Goal: Transaction & Acquisition: Book appointment/travel/reservation

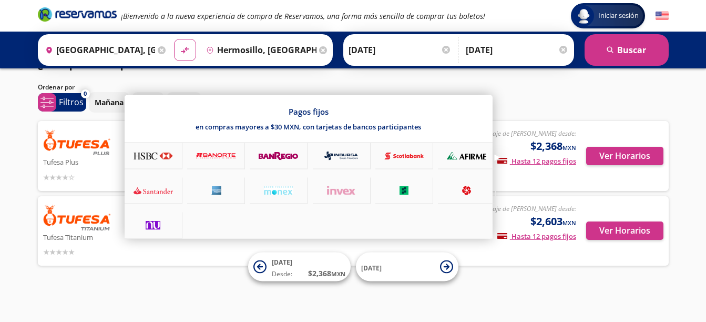
scroll to position [24, 0]
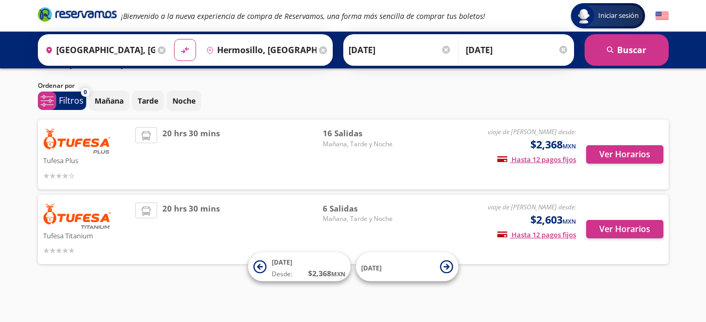
click at [9, 199] on div "Iniciar sesión Iniciar sesión ¡Bienvenido a la nueva experiencia de compra de R…" at bounding box center [353, 149] width 706 height 346
click at [623, 158] on button "Ver Horarios" at bounding box center [624, 154] width 77 height 18
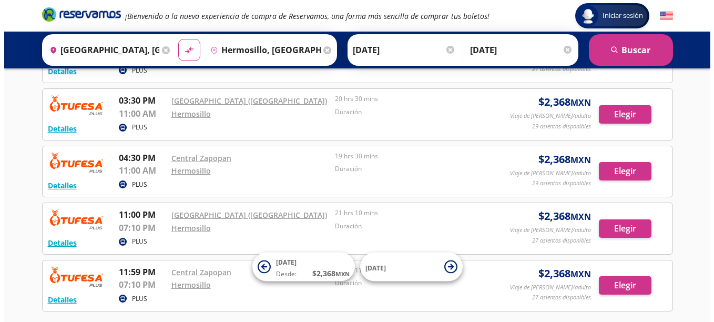
scroll to position [723, 0]
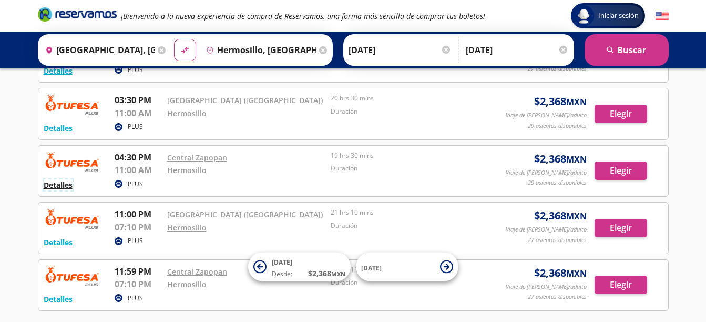
click at [67, 186] on button "Detalles" at bounding box center [58, 184] width 29 height 11
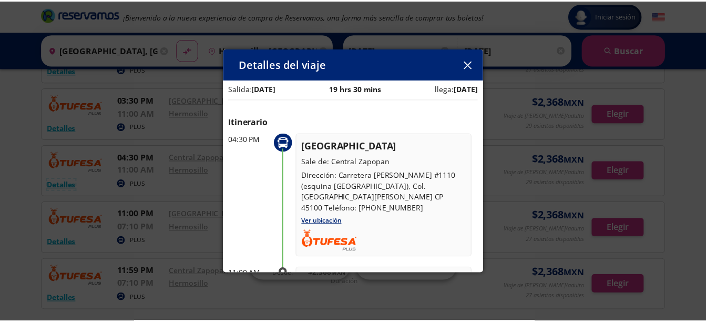
scroll to position [8, 0]
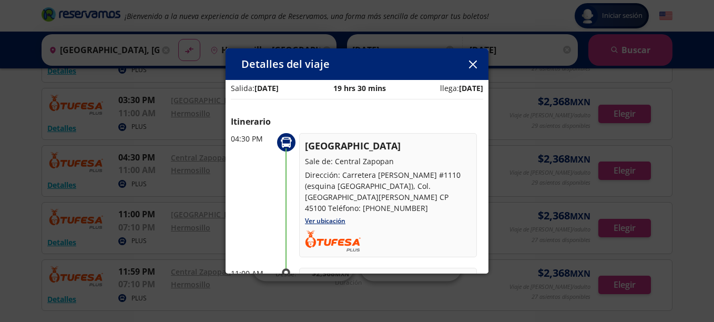
click at [196, 144] on div "Detalles del viaje Salida: [DATE] 19 hrs 30 mins llega: [DATE] Itinerario 04:30…" at bounding box center [357, 161] width 714 height 322
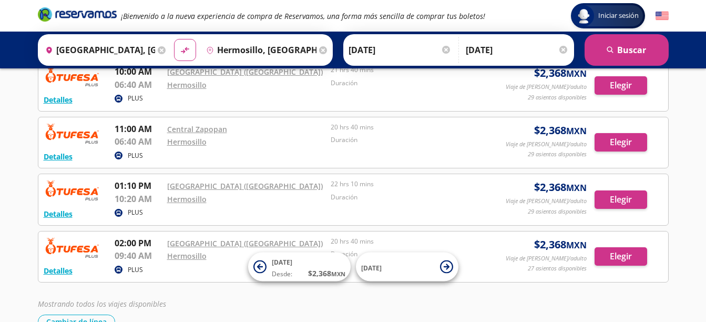
scroll to position [0, 0]
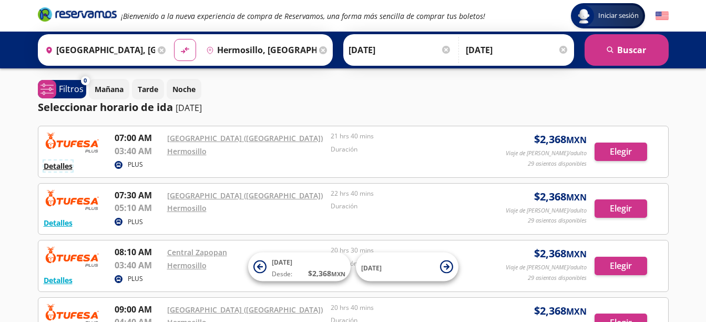
click at [46, 162] on button "Detalles" at bounding box center [58, 165] width 29 height 11
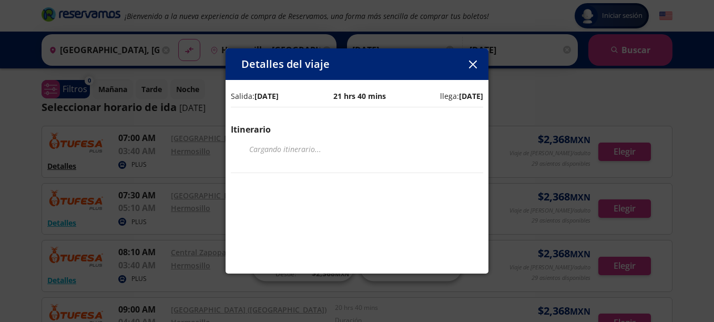
click at [46, 162] on div "Detalles del viaje Salida: [DATE] 21 hrs 40 mins llega: [DATE] Itinerario Carga…" at bounding box center [357, 161] width 714 height 322
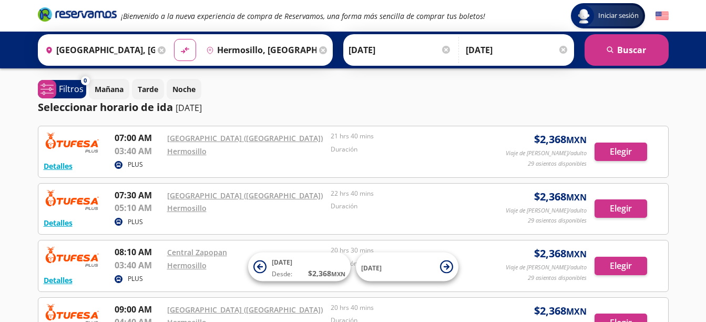
click at [386, 53] on input "[DATE]" at bounding box center [400, 50] width 103 height 26
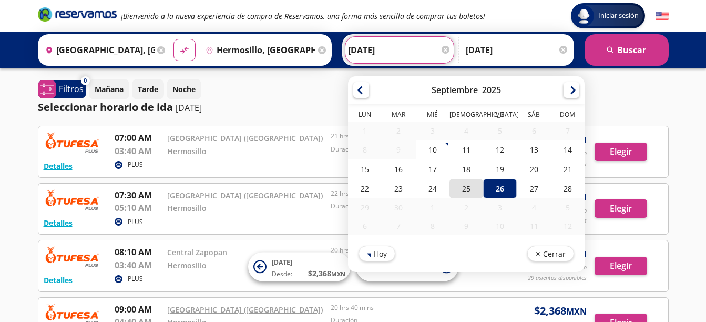
click at [467, 192] on div "25" at bounding box center [466, 188] width 34 height 19
type input "[DATE]"
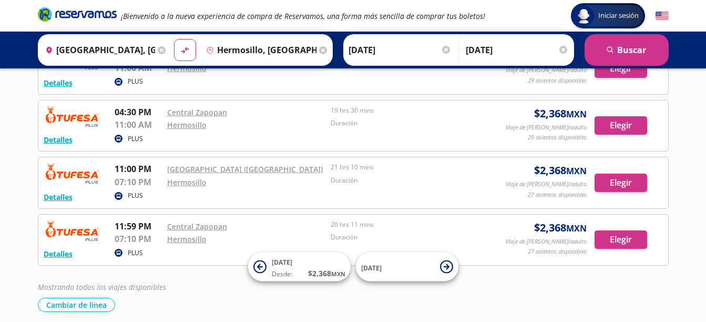
scroll to position [810, 0]
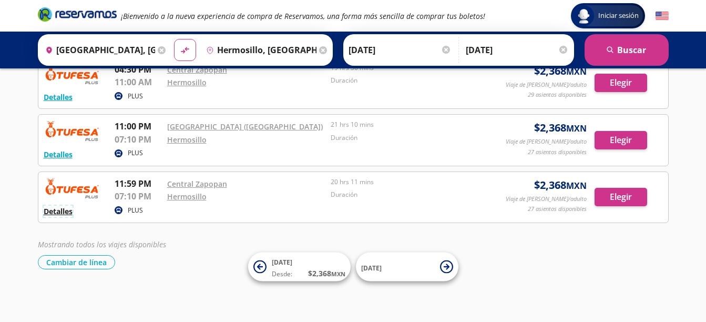
click at [64, 212] on button "Detalles" at bounding box center [58, 211] width 29 height 11
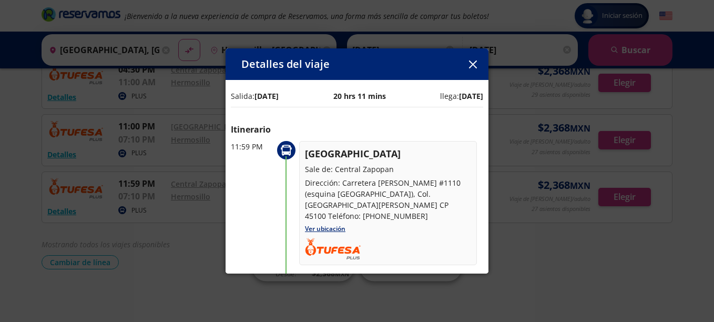
click at [28, 188] on div "Detalles del viaje Salida: [DATE] 20 hrs 11 mins llega: [DATE] Itinerario 11:59…" at bounding box center [357, 161] width 714 height 322
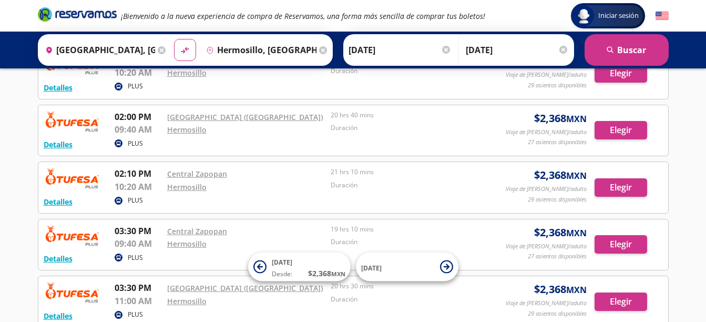
scroll to position [534, 0]
click at [52, 146] on button "Detalles" at bounding box center [58, 144] width 29 height 11
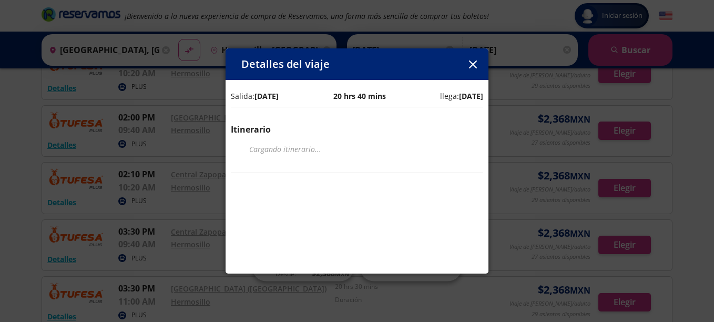
click at [28, 158] on div "Detalles del viaje Salida: [DATE] 20 hrs 40 mins llega: [DATE] Itinerario Carga…" at bounding box center [357, 161] width 714 height 322
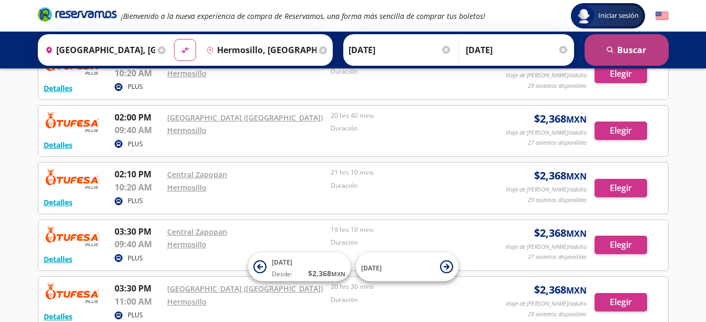
click at [638, 44] on button "search [GEOGRAPHIC_DATA]" at bounding box center [627, 50] width 84 height 32
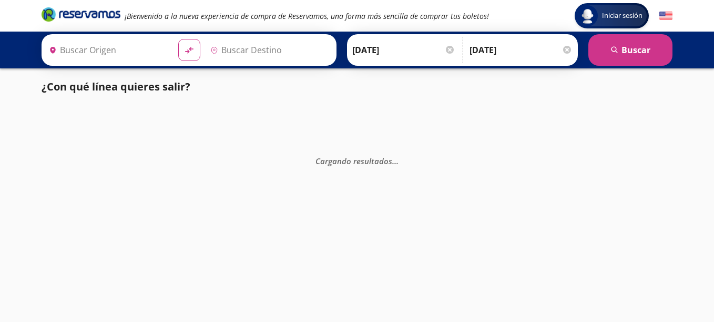
type input "[GEOGRAPHIC_DATA], [GEOGRAPHIC_DATA]"
type input "Hermosillo, [GEOGRAPHIC_DATA]"
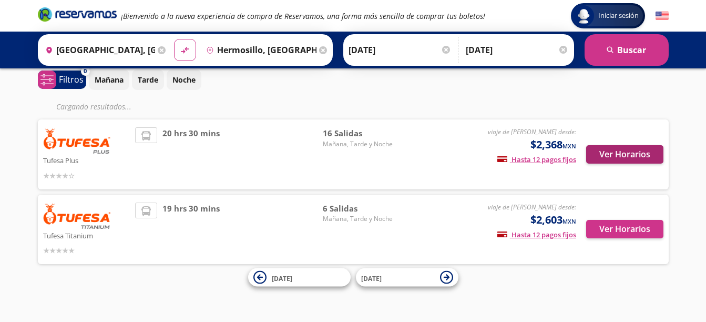
scroll to position [24, 0]
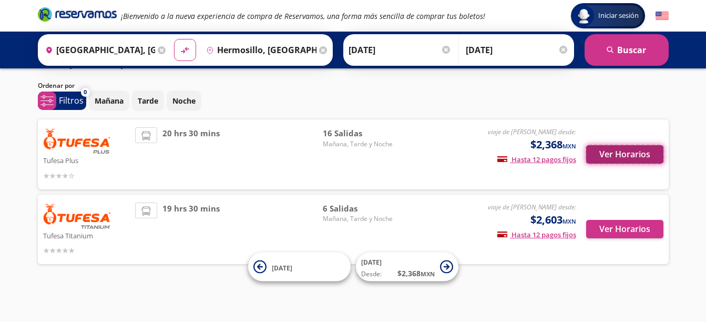
click at [619, 159] on button "Ver Horarios" at bounding box center [624, 154] width 77 height 18
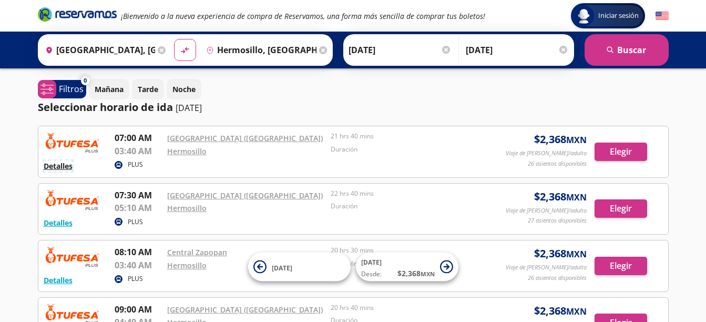
click at [53, 168] on button "Detalles" at bounding box center [58, 165] width 29 height 11
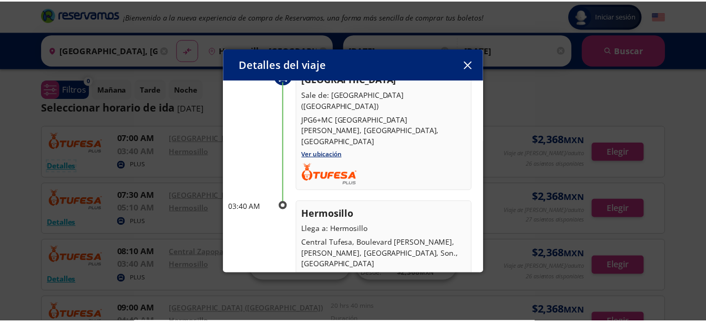
scroll to position [78, 0]
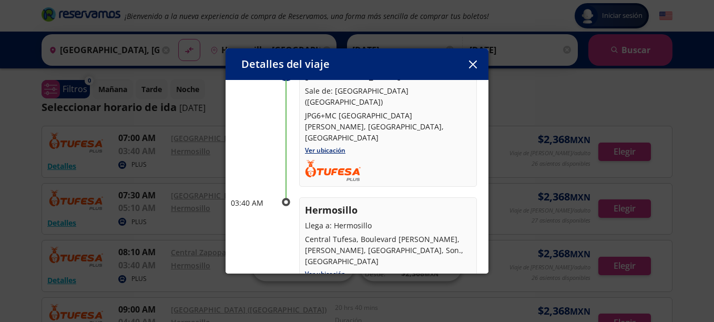
click at [16, 218] on div "Detalles del viaje Salida: [DATE] 21 hrs 40 mins llega: [DATE] Itinerario 07:00…" at bounding box center [357, 161] width 714 height 322
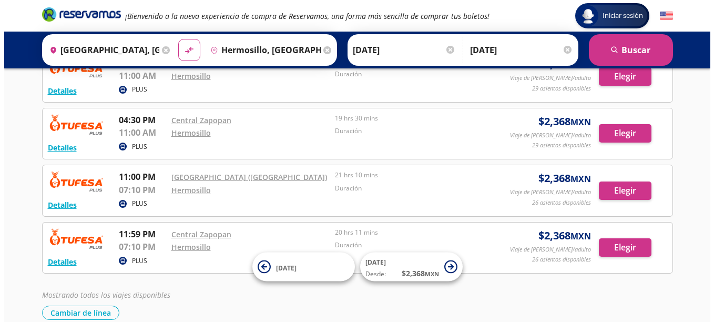
scroll to position [760, 0]
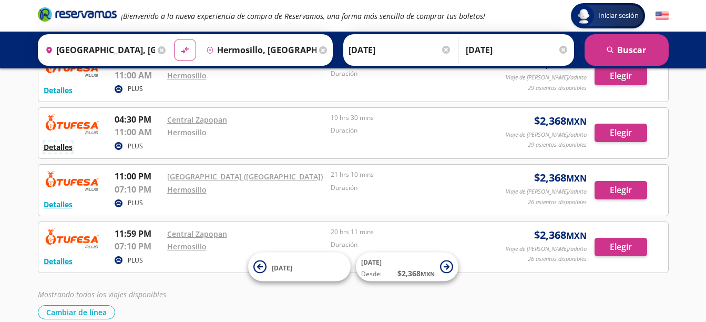
click at [51, 149] on button "Detalles" at bounding box center [58, 146] width 29 height 11
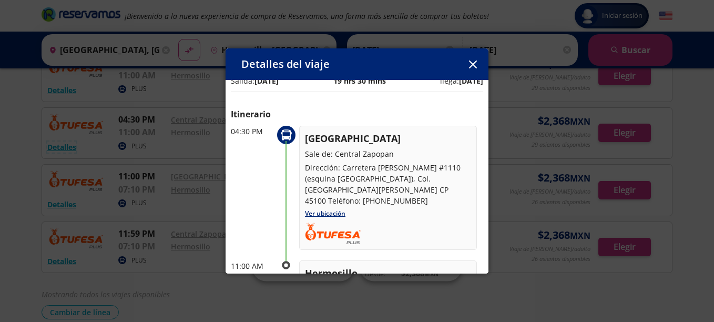
scroll to position [0, 0]
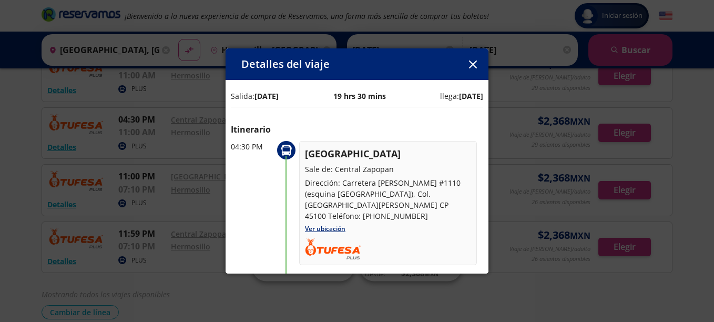
click at [195, 194] on div "Detalles del viaje Salida: [DATE] 19 hrs 30 mins llega: [DATE] Itinerario 04:30…" at bounding box center [357, 161] width 714 height 322
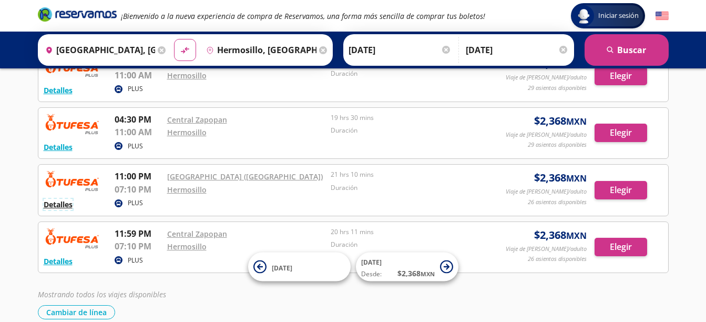
click at [55, 206] on button "Detalles" at bounding box center [58, 204] width 29 height 11
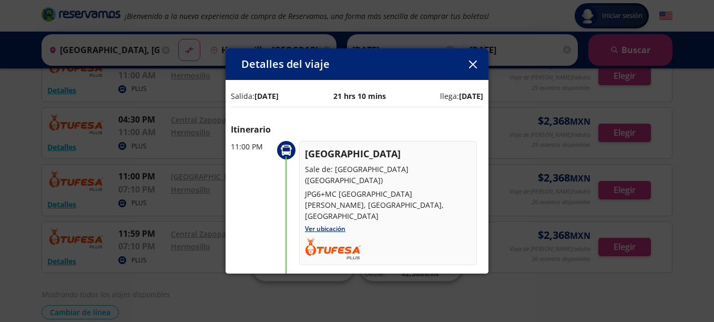
click at [476, 60] on icon "button" at bounding box center [473, 64] width 8 height 8
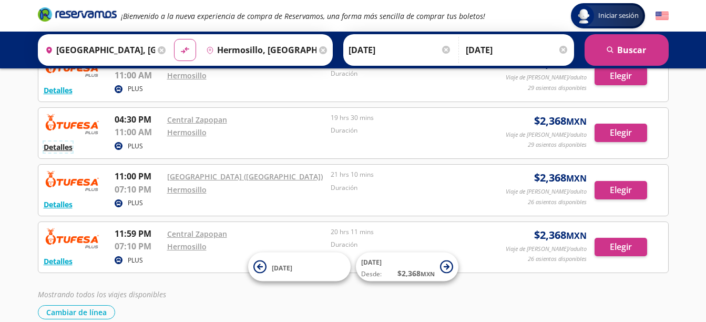
click at [56, 149] on button "Detalles" at bounding box center [58, 146] width 29 height 11
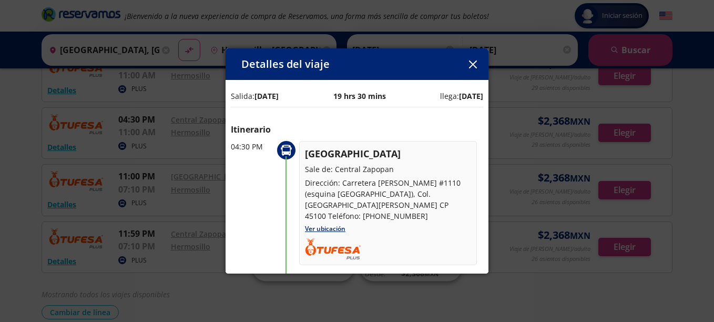
click at [258, 207] on div "04:30 PM" at bounding box center [252, 203] width 42 height 124
click at [21, 240] on div "Detalles del viaje Salida: [DATE] 19 hrs 30 mins llega: [DATE] Itinerario 04:30…" at bounding box center [357, 161] width 714 height 322
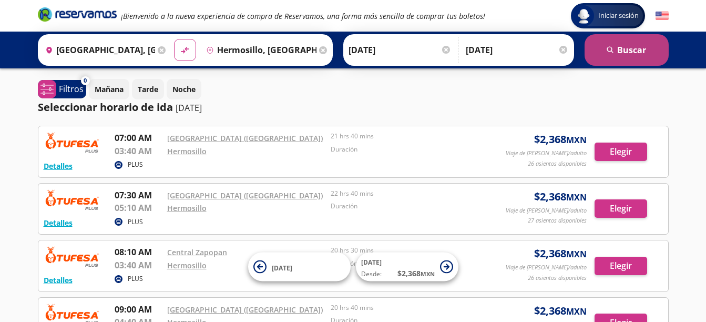
click at [649, 46] on button "search [GEOGRAPHIC_DATA]" at bounding box center [627, 50] width 84 height 32
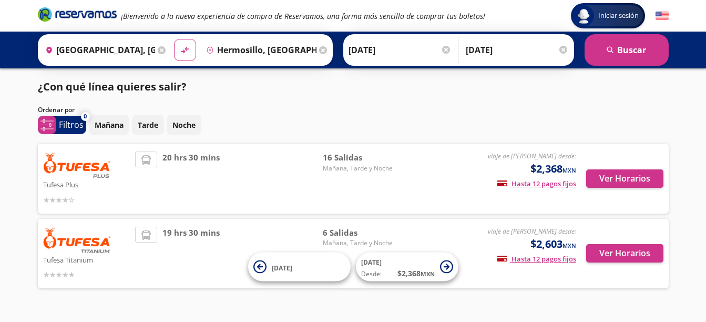
scroll to position [24, 0]
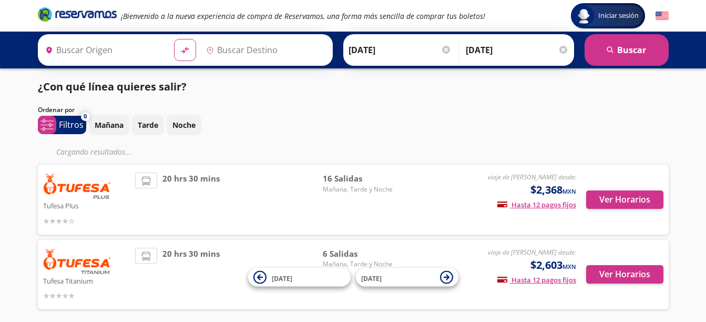
type input "[GEOGRAPHIC_DATA], [GEOGRAPHIC_DATA]"
type input "Hermosillo, [GEOGRAPHIC_DATA]"
